Goal: Information Seeking & Learning: Learn about a topic

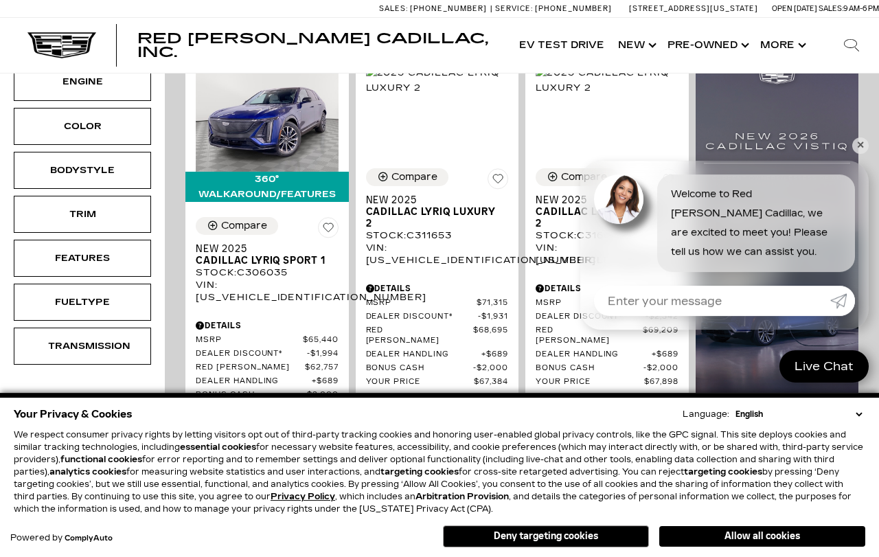
scroll to position [290, 0]
click at [750, 547] on button "Allow all cookies" at bounding box center [762, 536] width 206 height 21
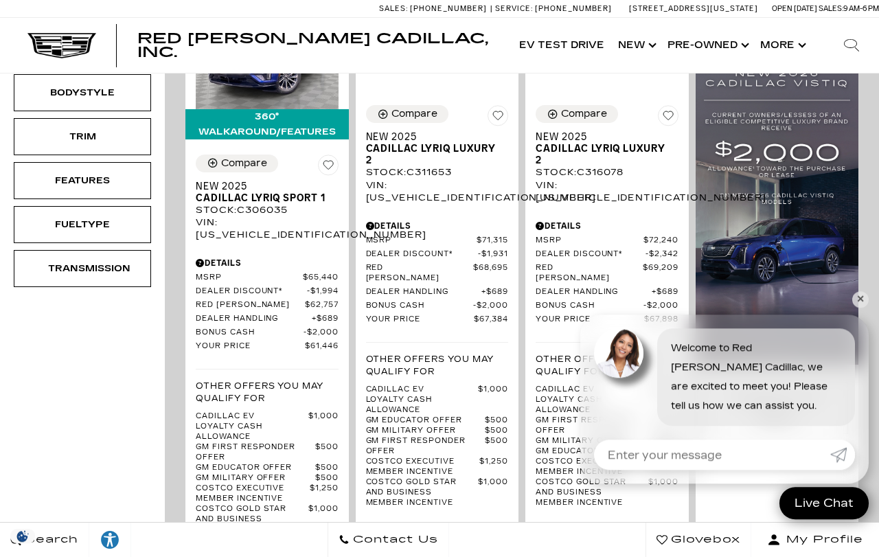
scroll to position [0, 0]
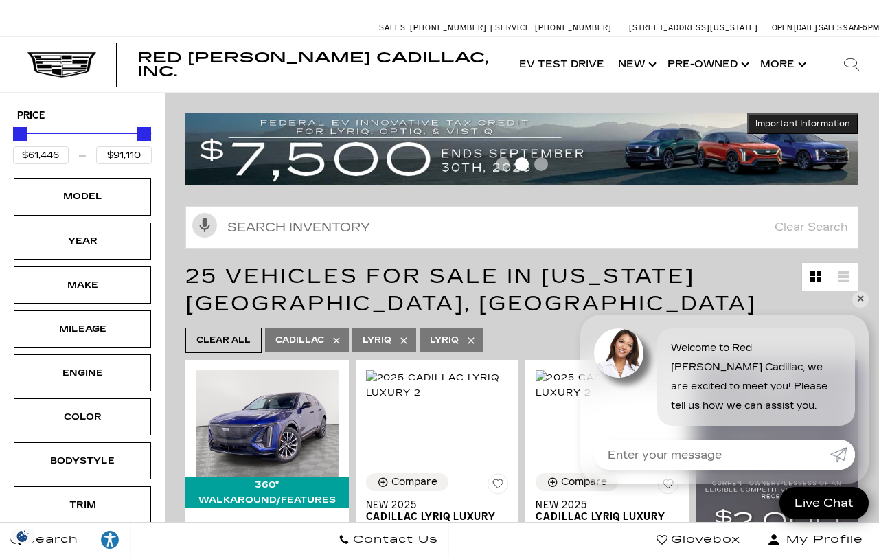
click at [126, 196] on div "Model" at bounding box center [82, 196] width 137 height 37
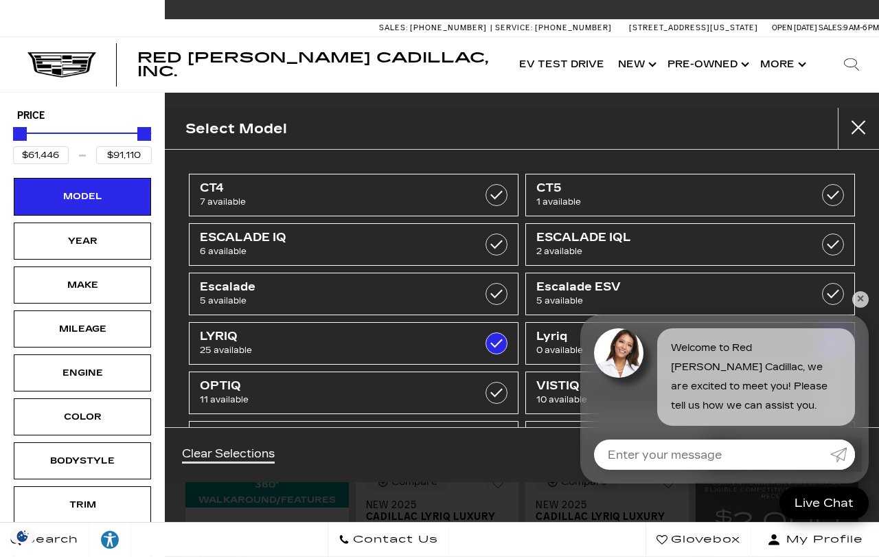
click at [241, 389] on span "OPTIQ" at bounding box center [331, 386] width 262 height 14
type input "$55,174"
checkbox input "true"
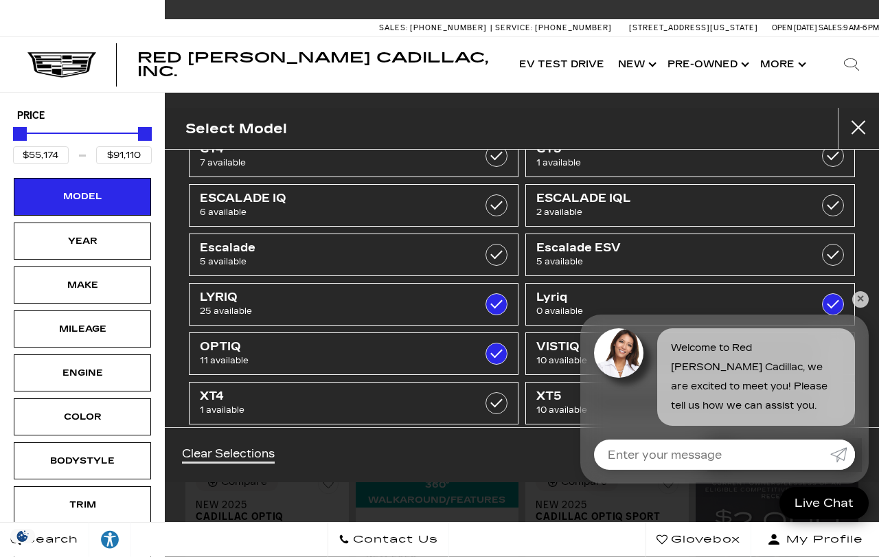
scroll to position [39, 0]
click at [847, 291] on link "Lyriq 0 available" at bounding box center [690, 304] width 330 height 43
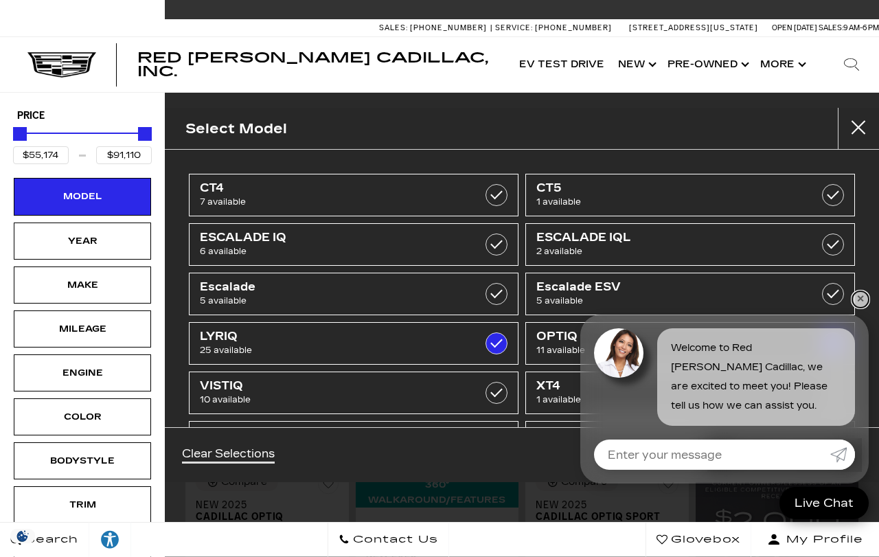
click at [865, 293] on link "✕" at bounding box center [860, 299] width 16 height 16
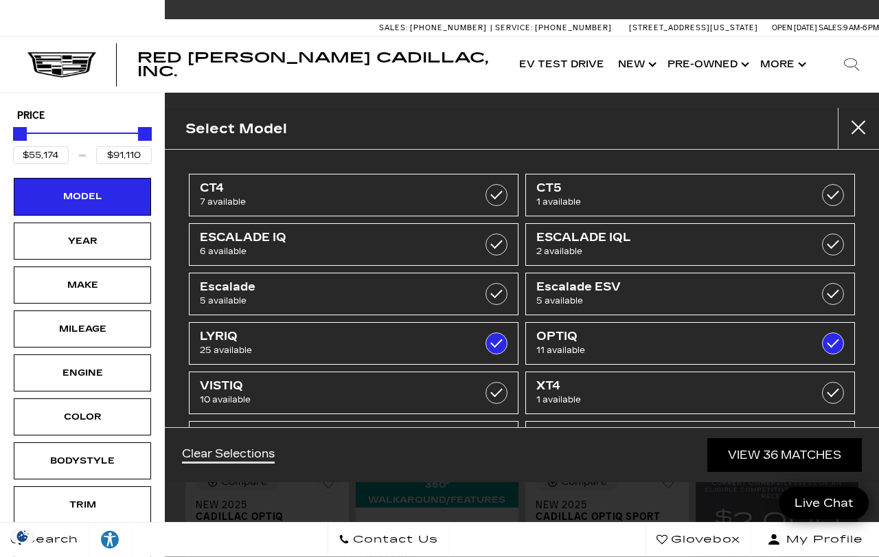
click at [499, 344] on label at bounding box center [496, 343] width 22 height 22
type input "$59,829"
checkbox input "false"
click at [418, 345] on span "25 available" at bounding box center [331, 350] width 262 height 14
type input "$91,110"
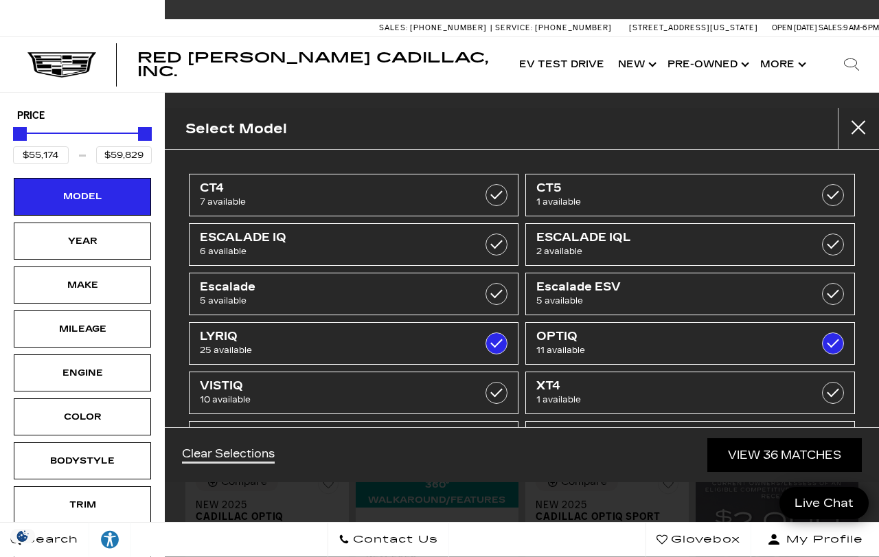
checkbox input "true"
click at [400, 343] on span "25 available" at bounding box center [331, 350] width 262 height 14
type input "$59,829"
checkbox input "false"
click at [503, 346] on label at bounding box center [496, 343] width 22 height 22
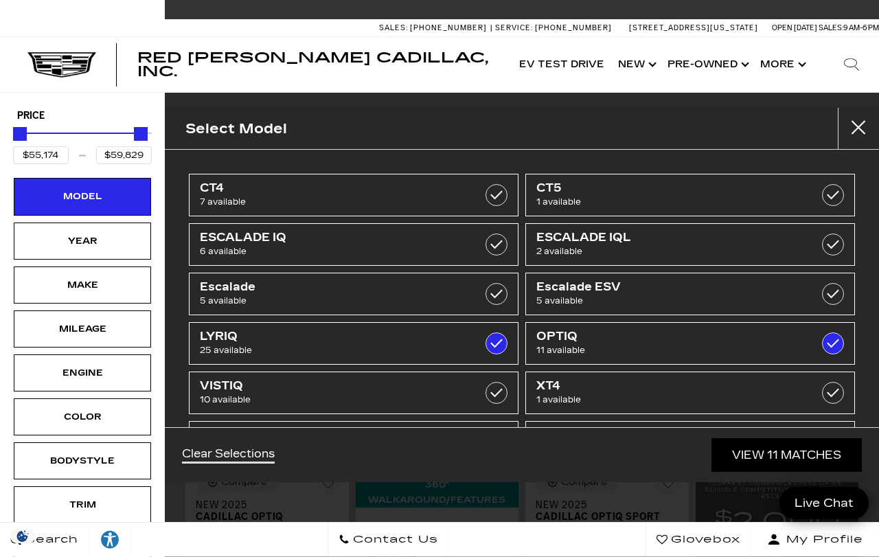
type input "$91,110"
checkbox input "true"
click at [650, 338] on span "OPTIQ" at bounding box center [667, 337] width 262 height 14
type input "$61,446"
checkbox input "false"
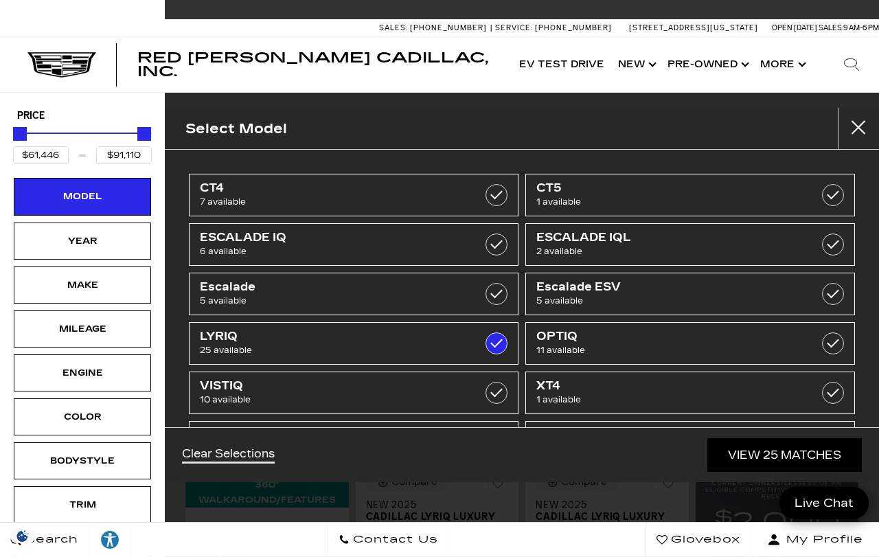
scroll to position [41, 0]
click at [787, 471] on link "View 25 Matches" at bounding box center [784, 455] width 155 height 34
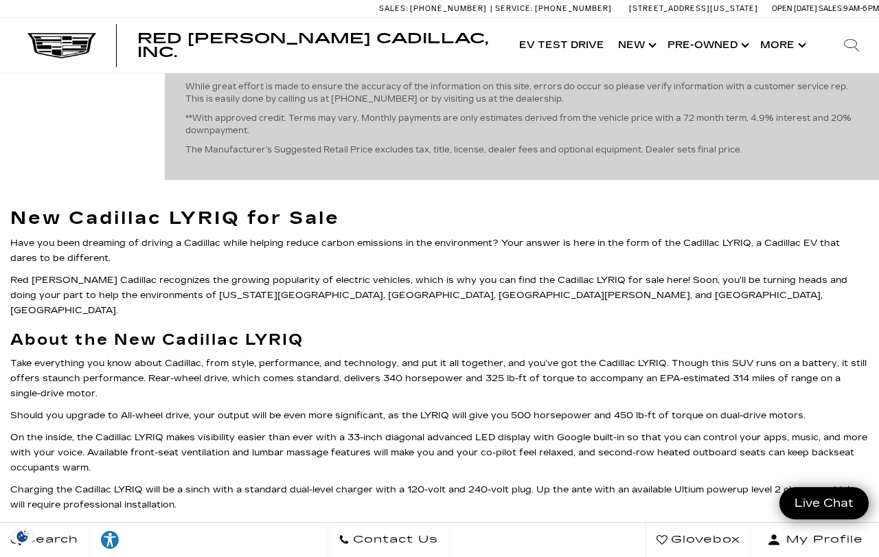
scroll to position [4833, 0]
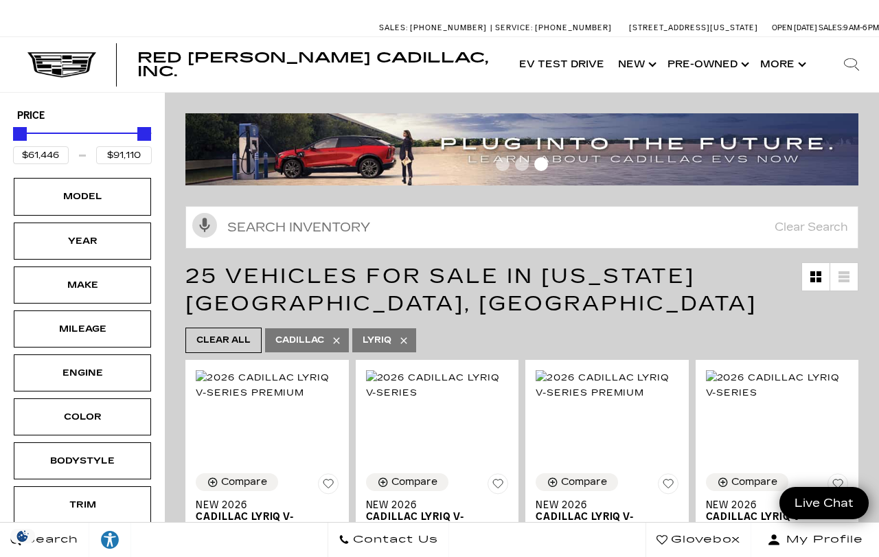
click at [409, 343] on icon at bounding box center [403, 340] width 11 height 11
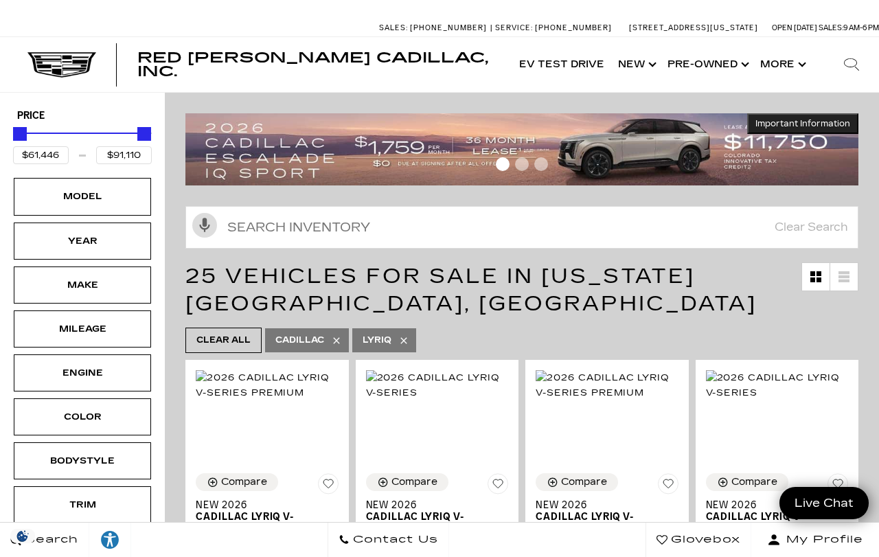
type input "$46,674"
type input "$179,434"
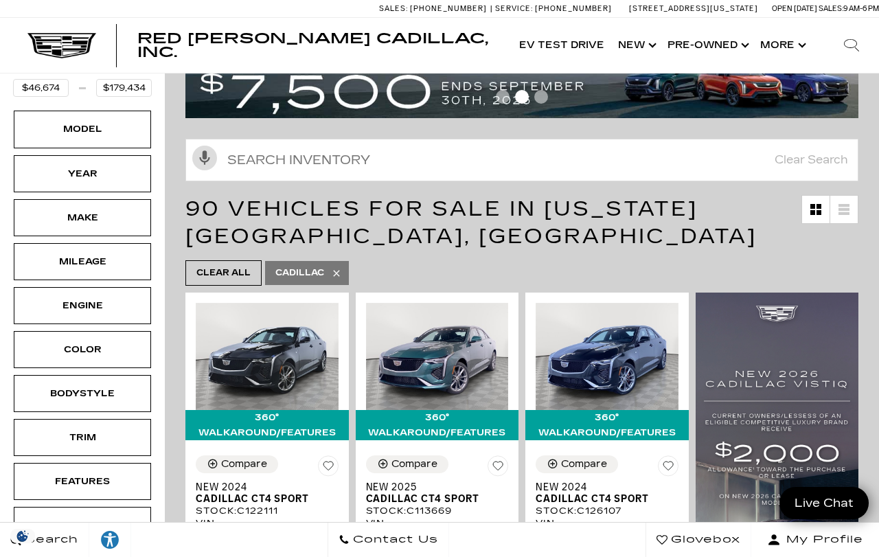
scroll to position [68, 0]
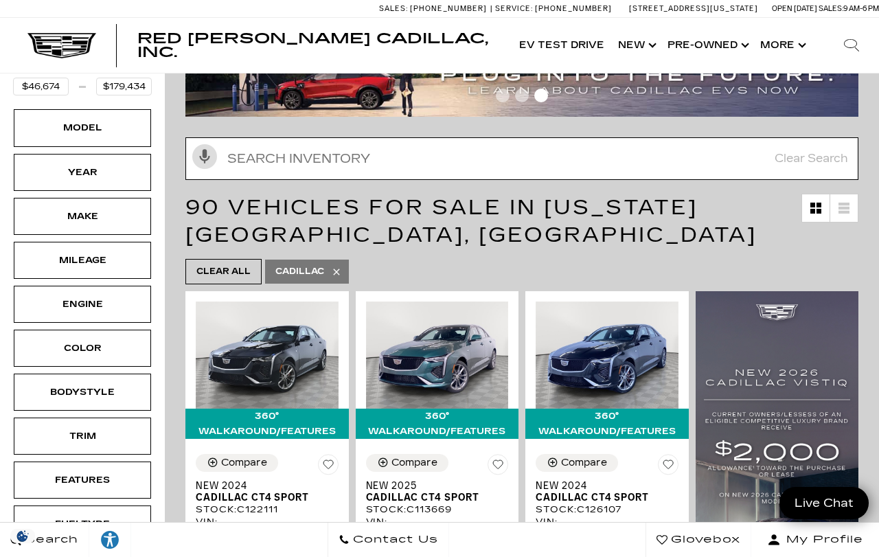
click at [317, 159] on input "Search Inventory" at bounding box center [521, 158] width 673 height 43
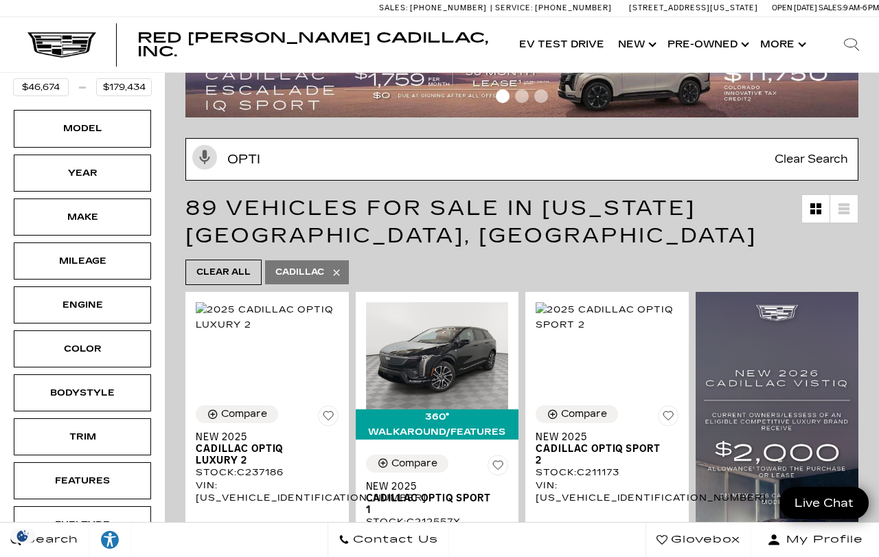
scroll to position [59, 0]
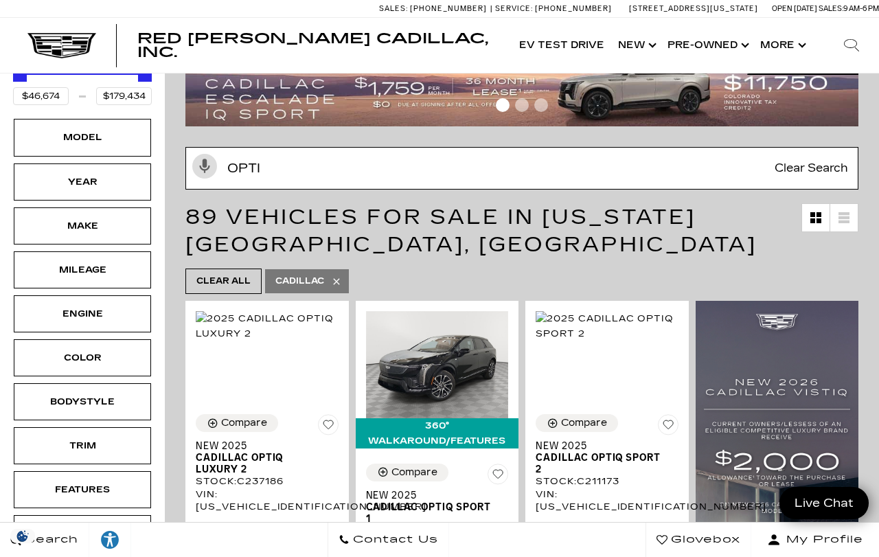
type input "Optiq"
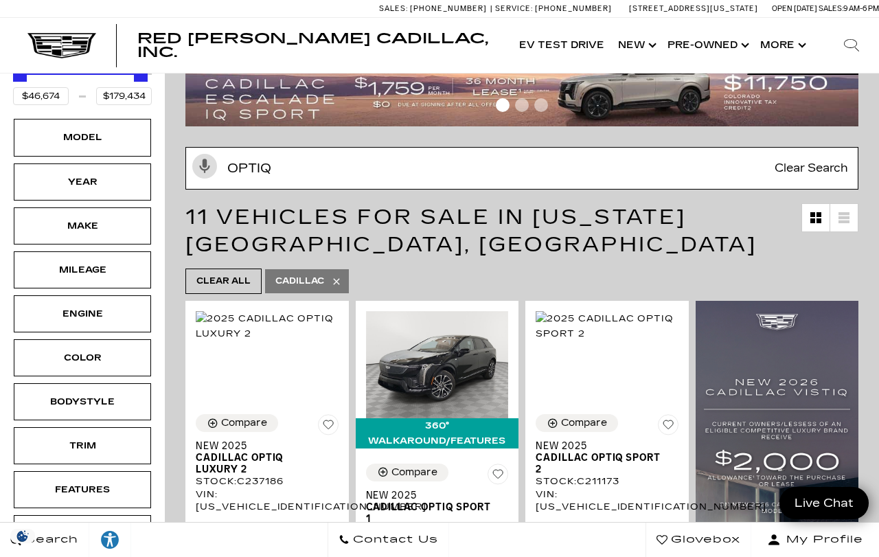
type input "$55,174"
type input "$59,829"
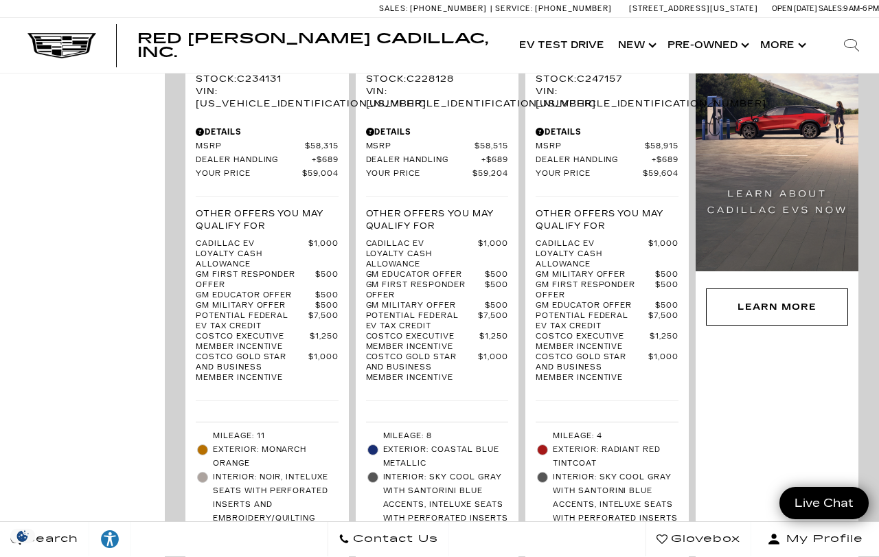
scroll to position [1963, 0]
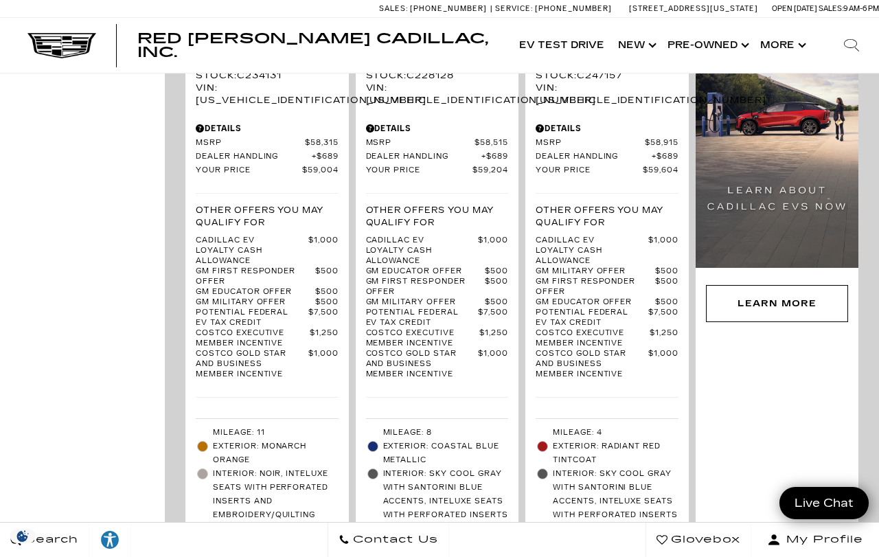
type input "Optiq"
click at [562, 135] on div "Details" at bounding box center [607, 128] width 143 height 12
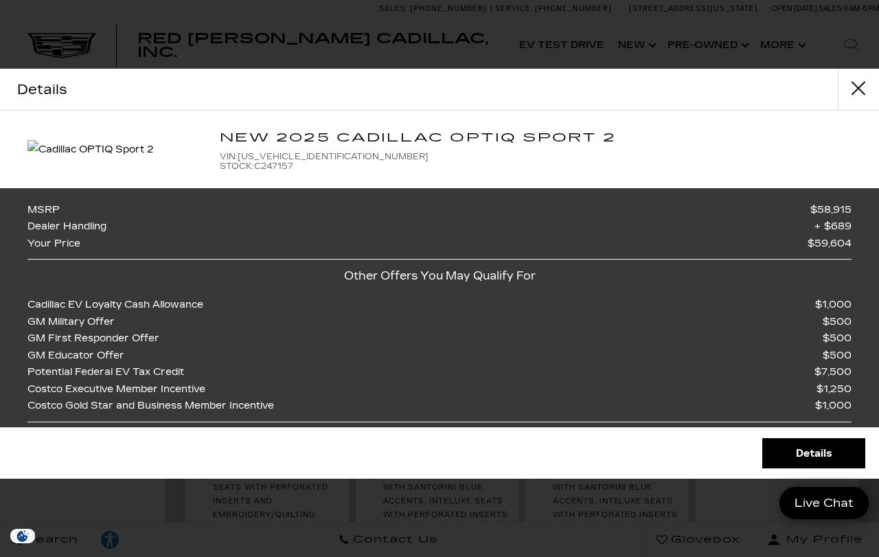
scroll to position [0, 0]
click at [429, 148] on h2 "New 2025 Cadillac OPTIQ Sport 2" at bounding box center [536, 138] width 632 height 21
click at [393, 148] on h2 "New 2025 Cadillac OPTIQ Sport 2" at bounding box center [536, 138] width 632 height 21
click at [862, 93] on button "Close" at bounding box center [858, 89] width 41 height 41
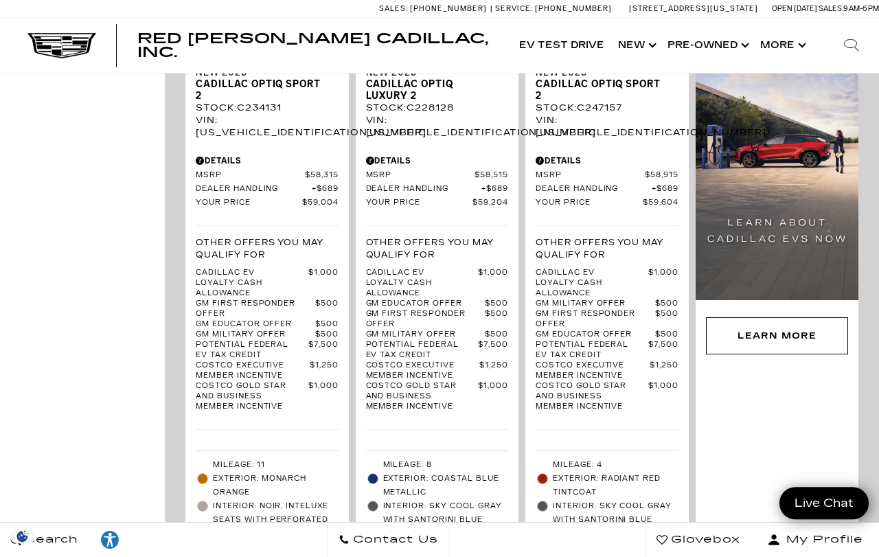
scroll to position [1930, 0]
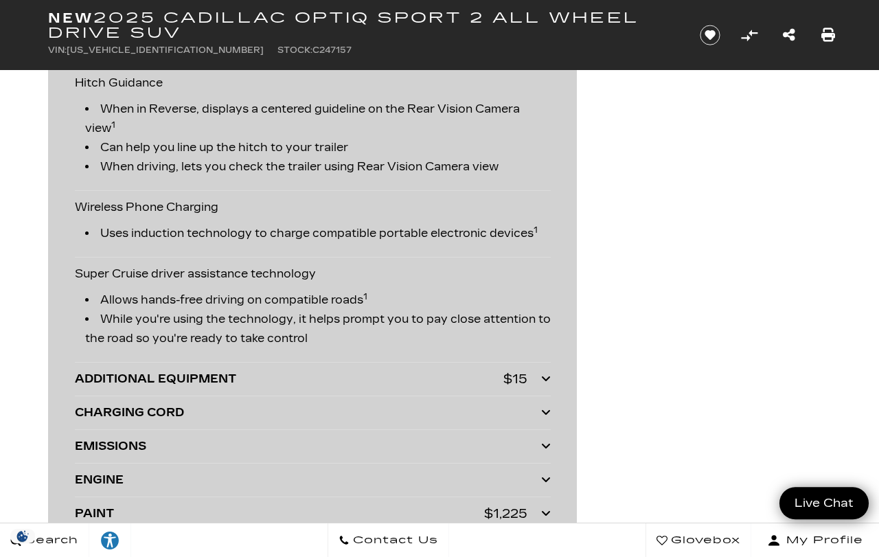
scroll to position [3019, 0]
click at [547, 382] on icon at bounding box center [546, 379] width 10 height 11
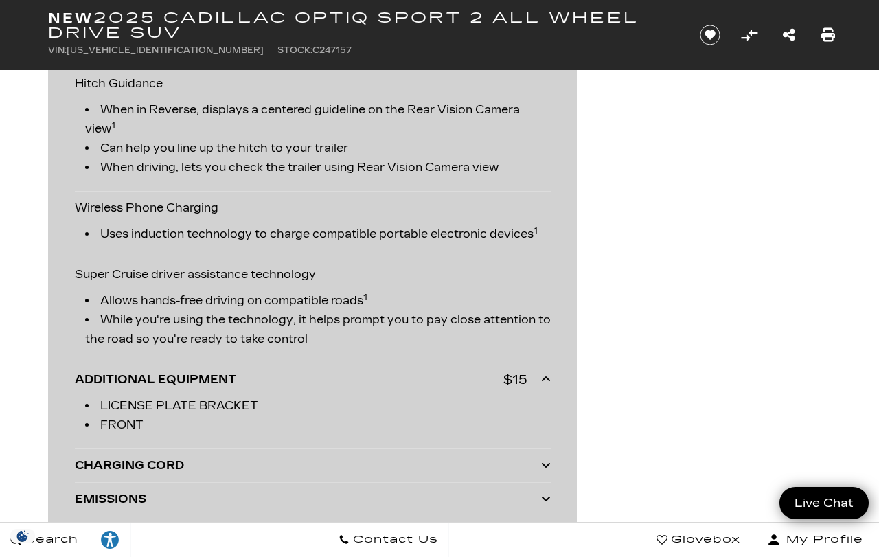
click at [548, 470] on icon at bounding box center [546, 464] width 10 height 11
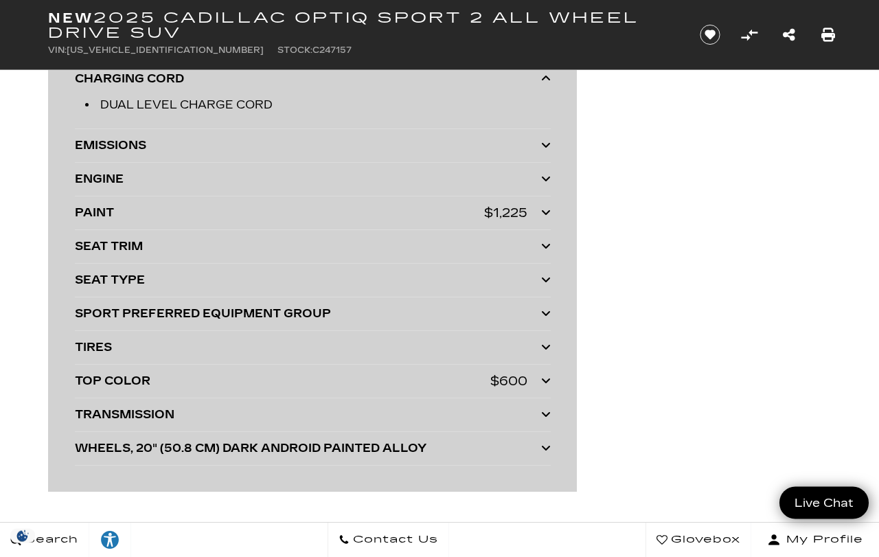
scroll to position [3407, 0]
click at [550, 323] on div at bounding box center [546, 313] width 10 height 19
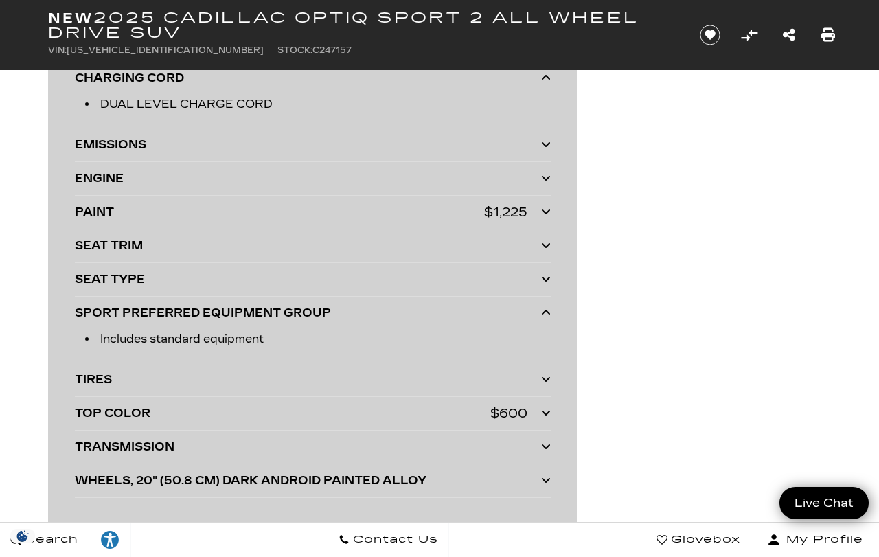
click at [549, 376] on icon at bounding box center [546, 379] width 10 height 11
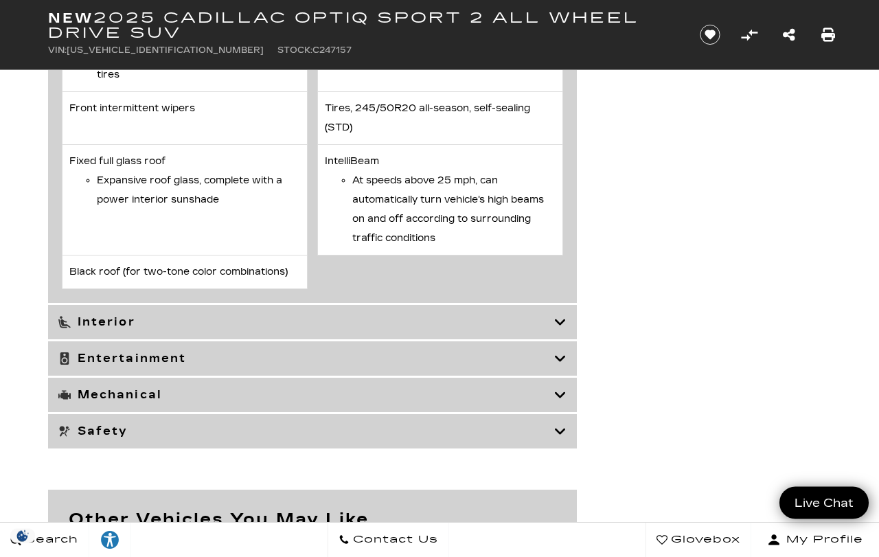
scroll to position [5285, 0]
click at [567, 339] on div "Interior" at bounding box center [312, 321] width 529 height 34
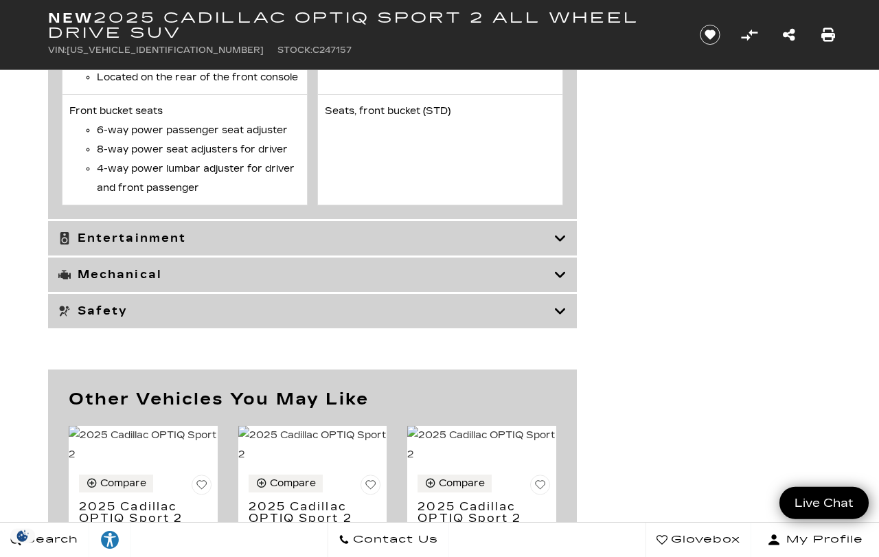
scroll to position [6177, 0]
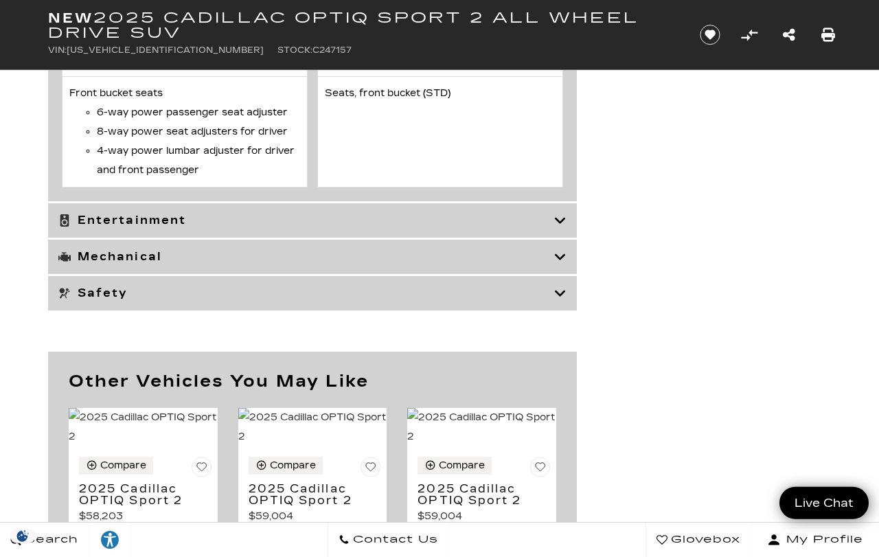
click at [559, 222] on icon at bounding box center [560, 221] width 12 height 14
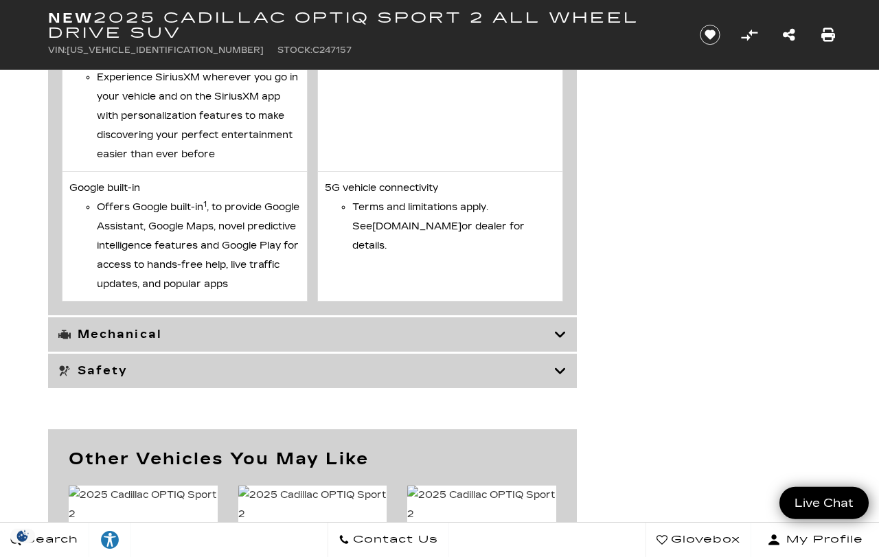
scroll to position [4519, 0]
click at [564, 341] on icon at bounding box center [560, 334] width 12 height 14
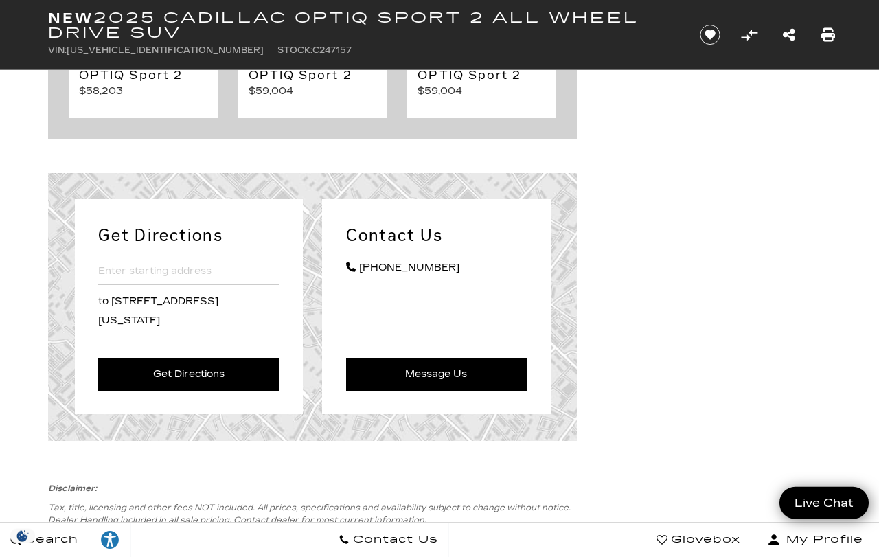
scroll to position [4952, 0]
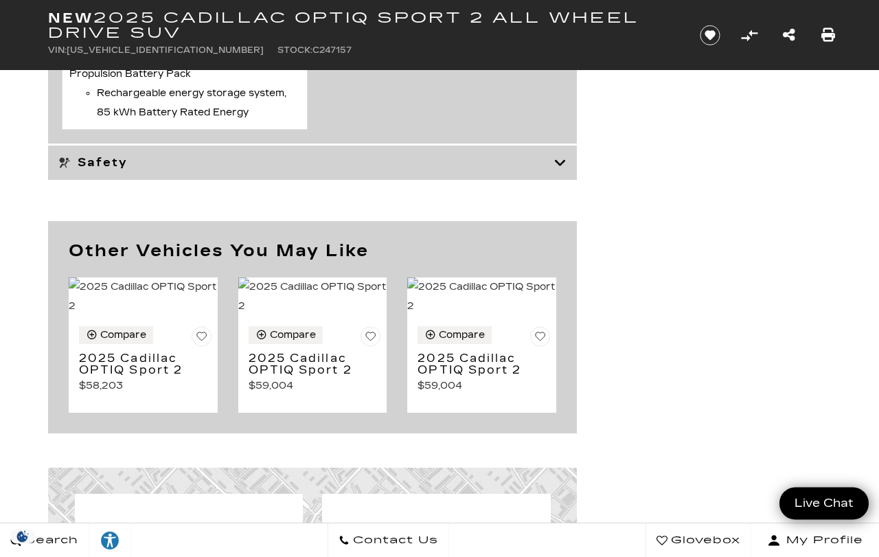
click at [107, 159] on h3 "Safety" at bounding box center [306, 163] width 496 height 14
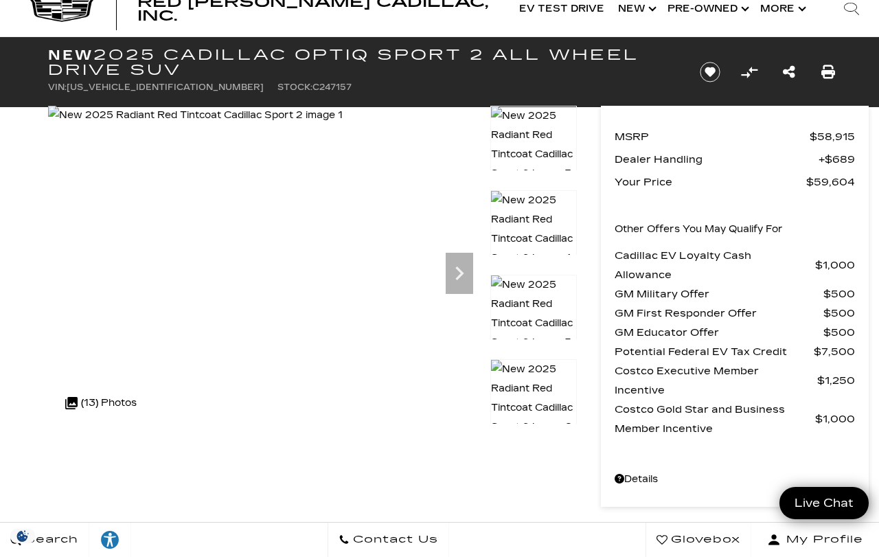
scroll to position [16, 0]
